Goal: Find specific page/section: Find specific page/section

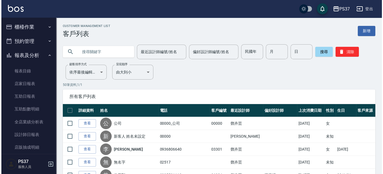
scroll to position [92, 0]
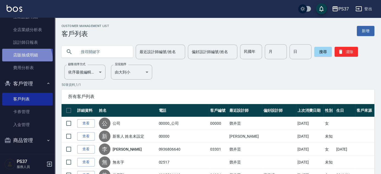
click at [26, 59] on link "店販抽成明細" at bounding box center [27, 55] width 51 height 13
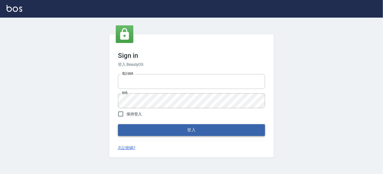
type input "037692666"
click at [184, 134] on button "登入" at bounding box center [191, 130] width 147 height 12
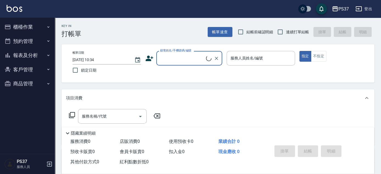
click at [23, 69] on button "客戶管理" at bounding box center [27, 69] width 51 height 14
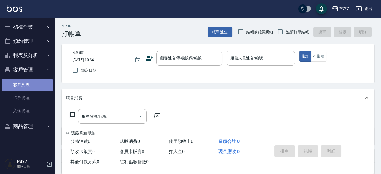
click at [27, 81] on link "客戶列表" at bounding box center [27, 85] width 51 height 13
